Goal: Transaction & Acquisition: Purchase product/service

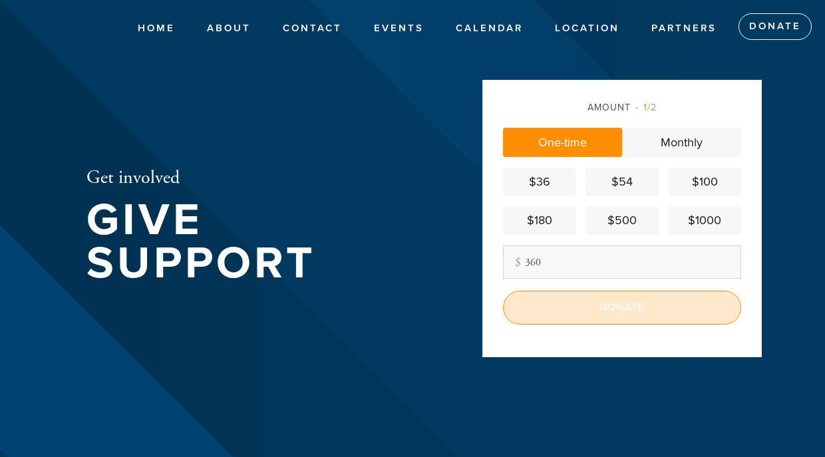
type input "360"
click at [599, 312] on input "Donate" at bounding box center [622, 307] width 238 height 33
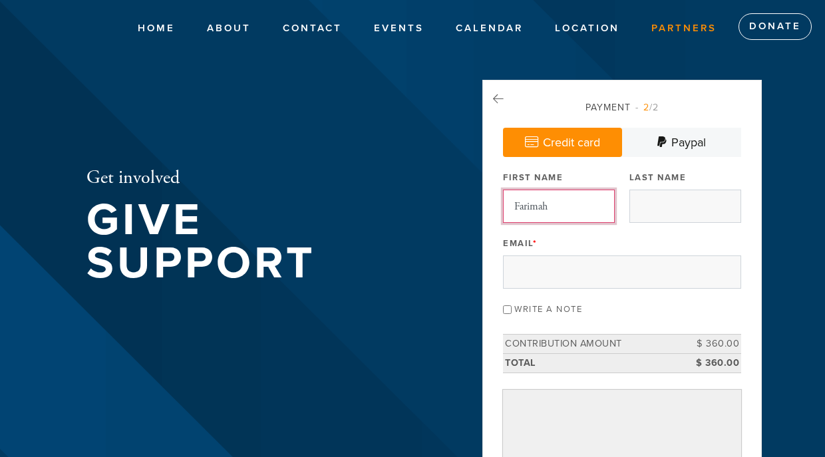
type input "Farimah"
click at [663, 36] on link "Partners" at bounding box center [683, 28] width 85 height 25
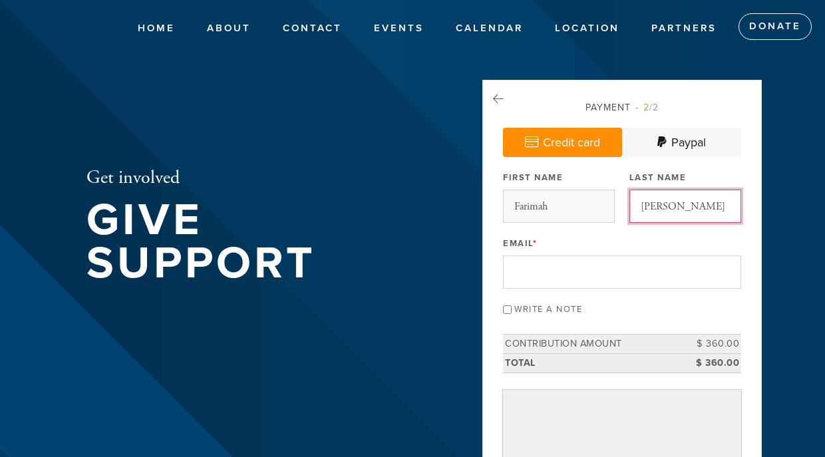
type input "Asher"
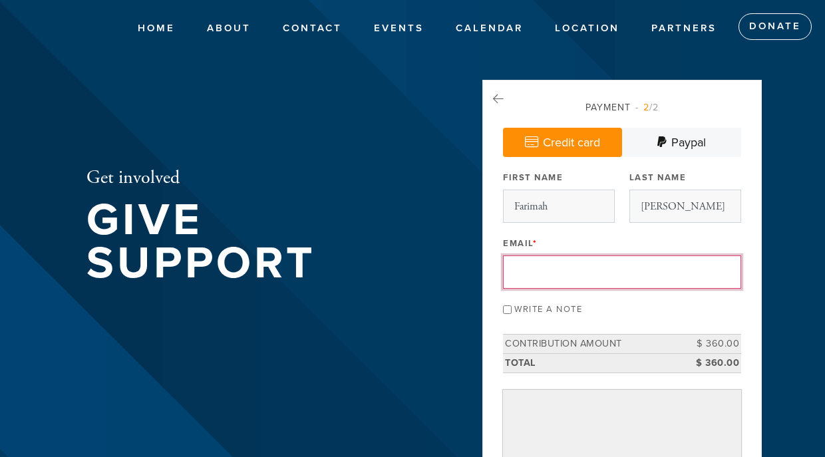
click at [568, 256] on input "Email *" at bounding box center [622, 272] width 238 height 33
type input "f"
type input "a"
type input "farimahasher@gmail.com"
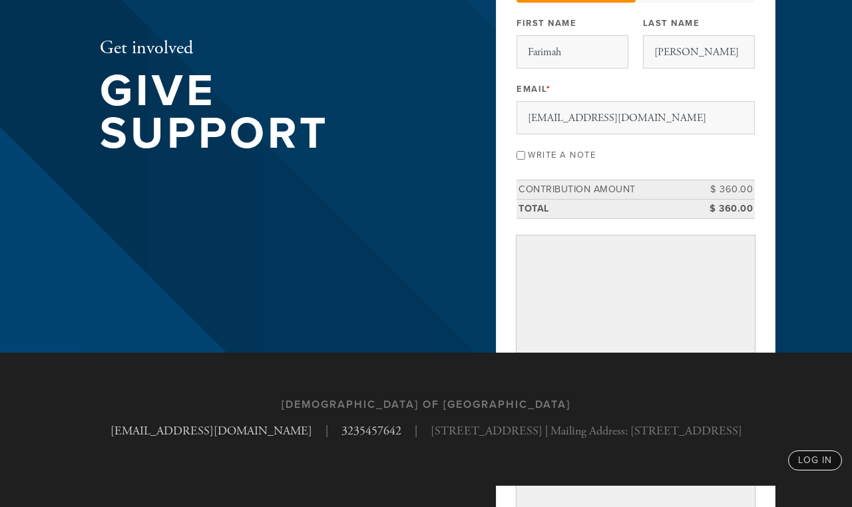
click at [777, 295] on div "Get involved Give Support Payment 2 /2 Credit card Paypal Payment Processor Pay…" at bounding box center [426, 99] width 719 height 507
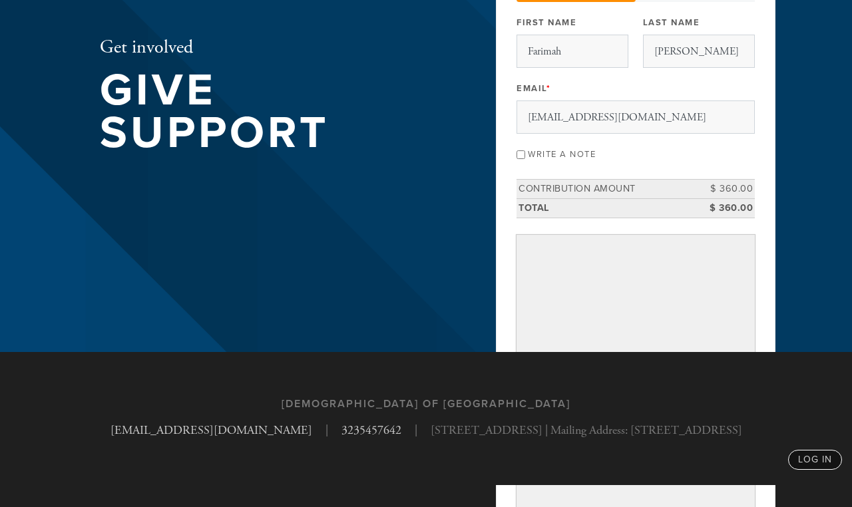
scroll to position [154, 0]
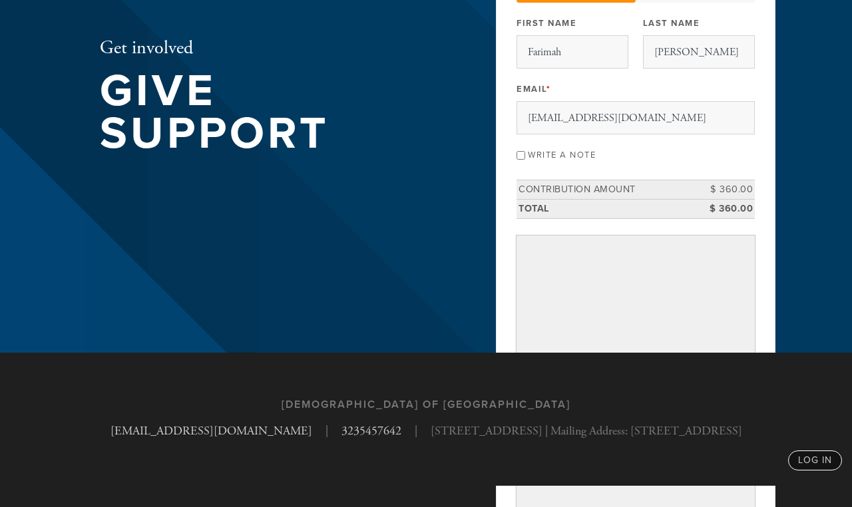
click at [784, 308] on div "Get involved Give Support Payment 2 /2 Credit card Paypal Payment Processor Pay…" at bounding box center [426, 99] width 719 height 507
click at [783, 309] on div "Get involved Give Support Payment 2 /2 Credit card Paypal Payment Processor Pay…" at bounding box center [426, 99] width 719 height 507
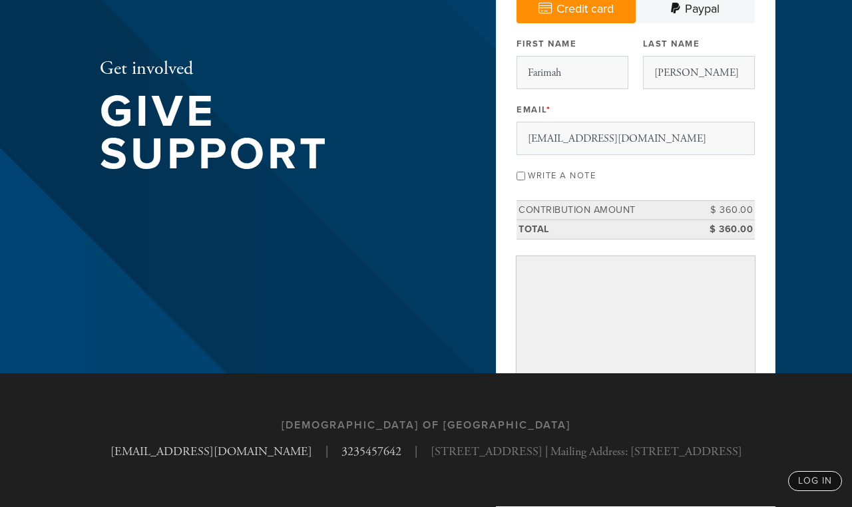
scroll to position [133, 0]
